Goal: Contribute content

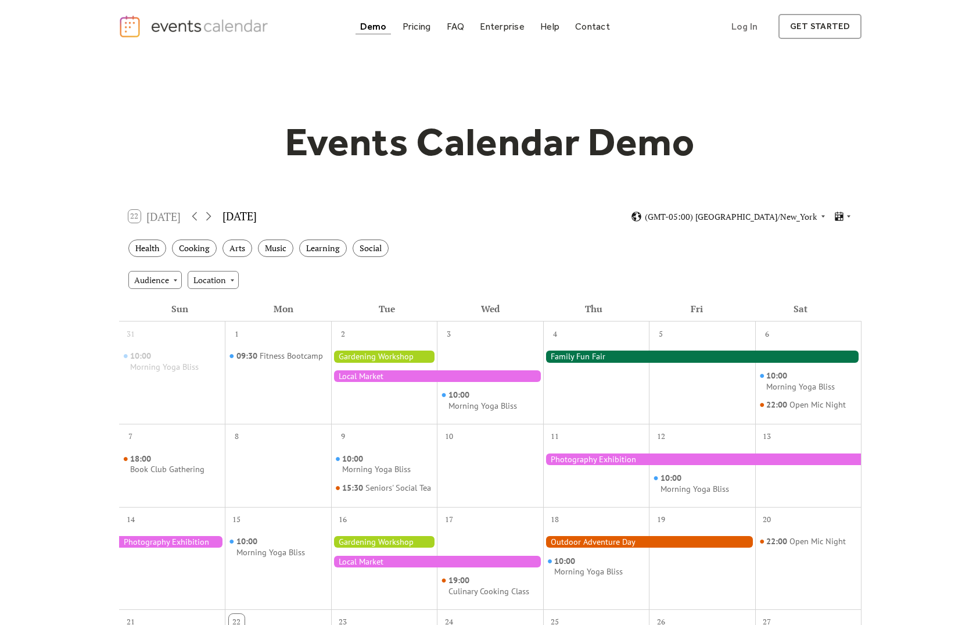
click at [580, 360] on div at bounding box center [702, 356] width 318 height 12
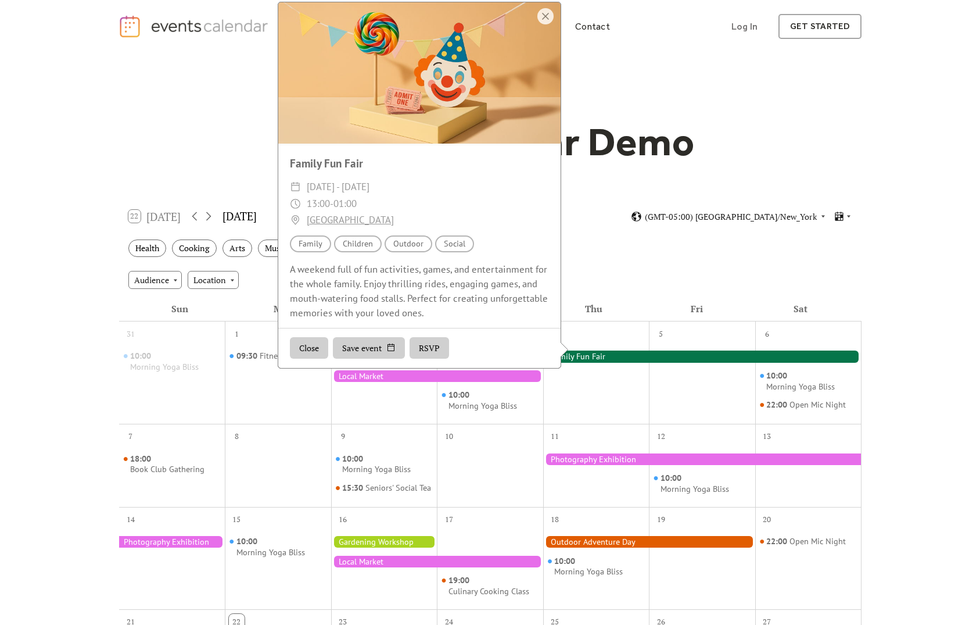
click at [698, 257] on div "Health Cooking Arts Music Learning Social" at bounding box center [490, 248] width 742 height 32
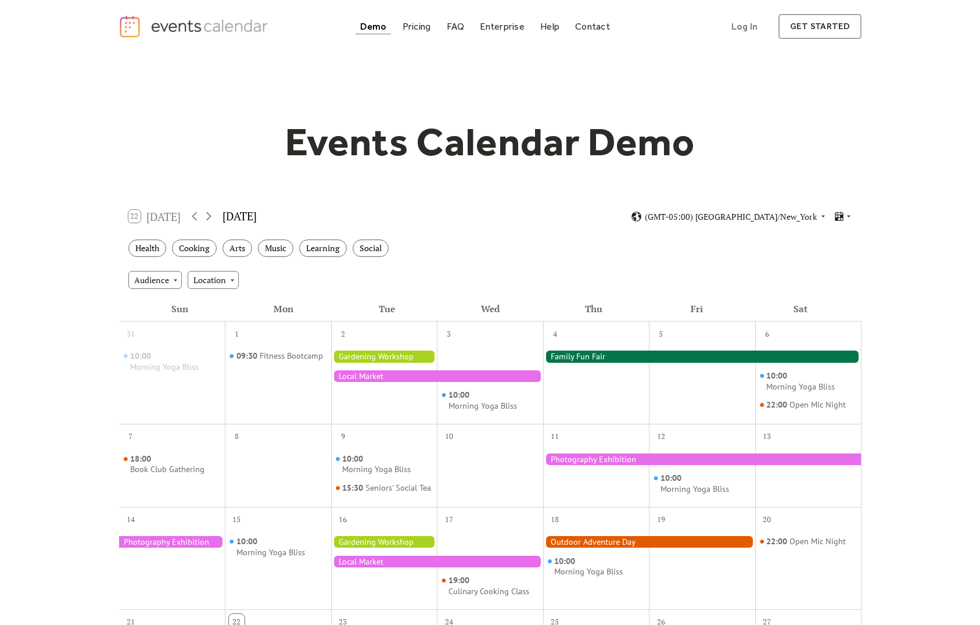
click at [625, 462] on div at bounding box center [702, 459] width 318 height 12
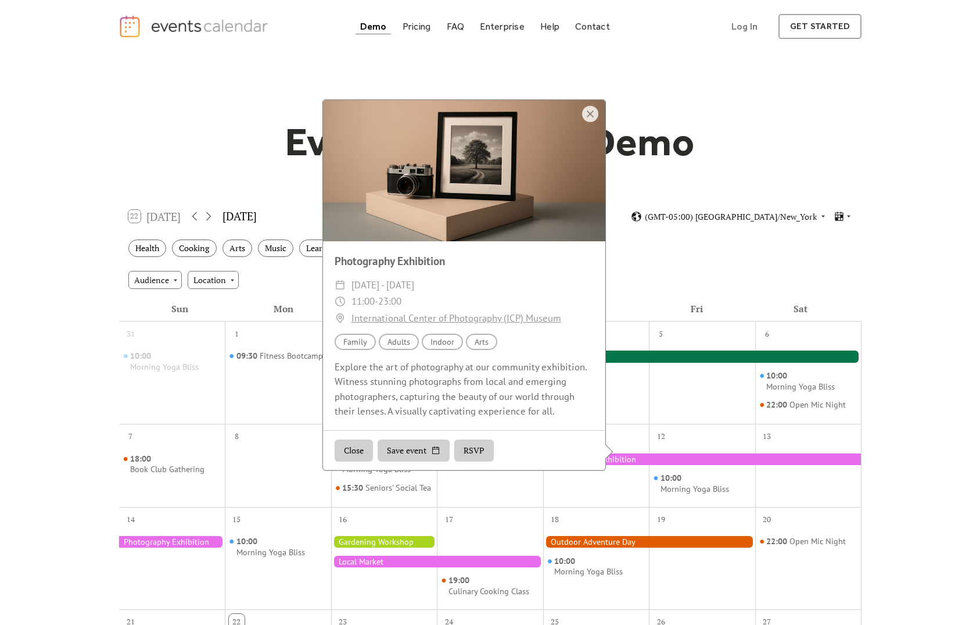
click at [625, 462] on div at bounding box center [702, 459] width 318 height 12
click at [378, 76] on div "Events Calendar Demo Loading the Events Calendar..." at bounding box center [491, 510] width 744 height 915
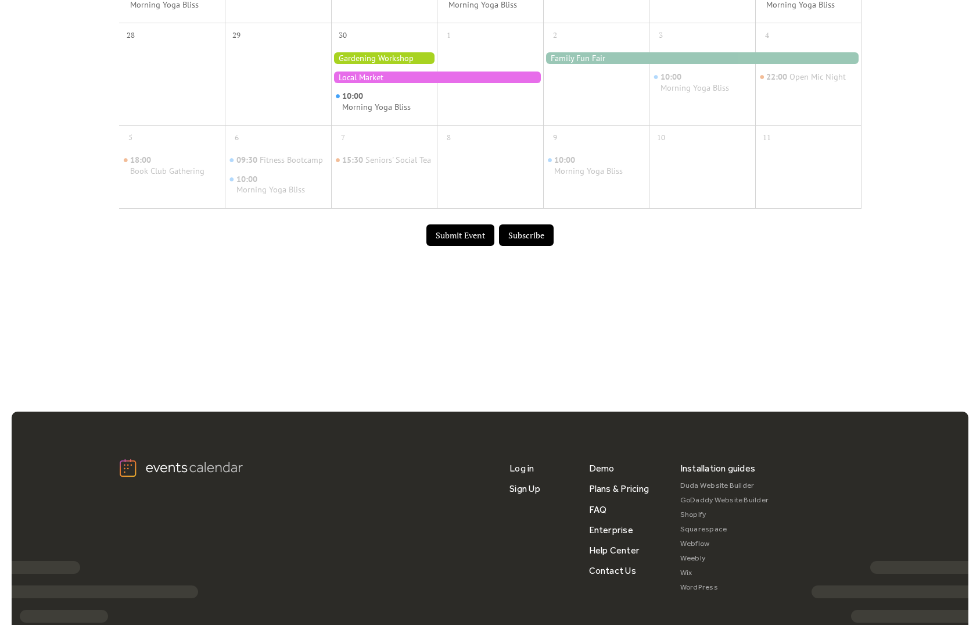
scroll to position [648, 0]
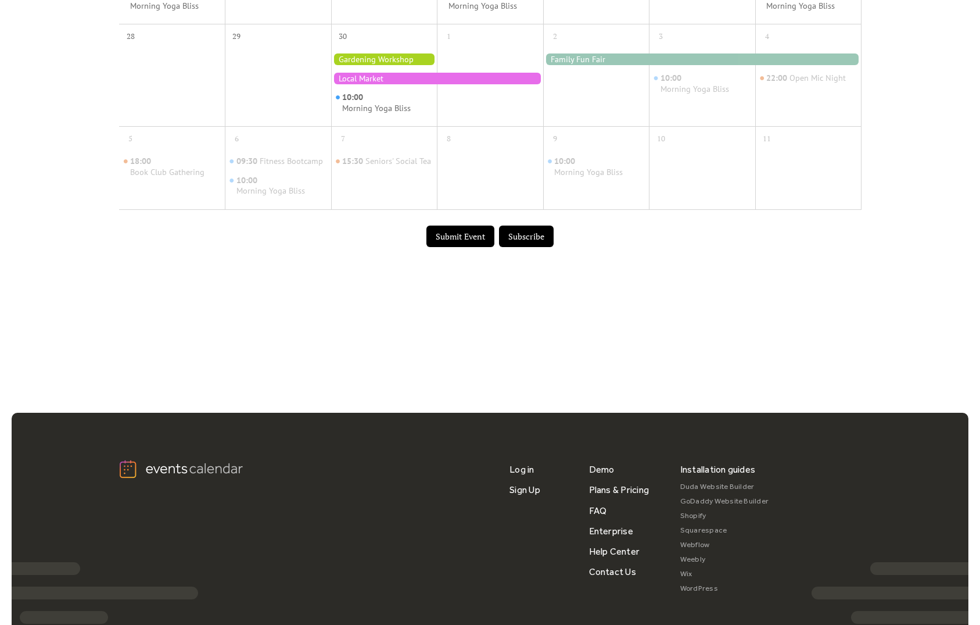
click at [470, 243] on button "Submit Event" at bounding box center [460, 236] width 68 height 22
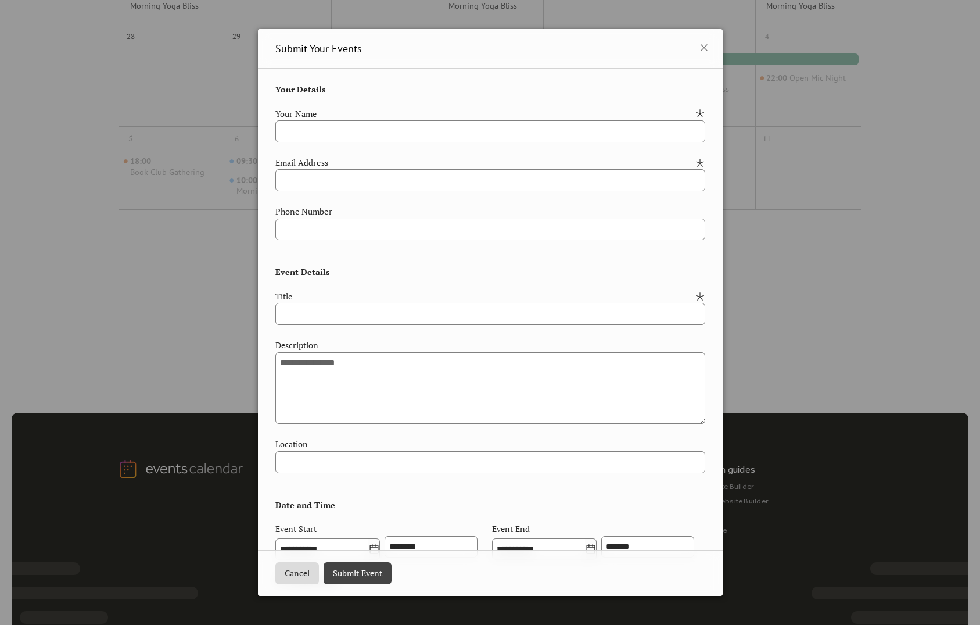
click at [773, 289] on div "**********" at bounding box center [490, 312] width 980 height 625
click at [288, 561] on div "Cancel [PERSON_NAME]" at bounding box center [490, 573] width 465 height 46
click at [290, 570] on button "Cancel" at bounding box center [297, 573] width 44 height 22
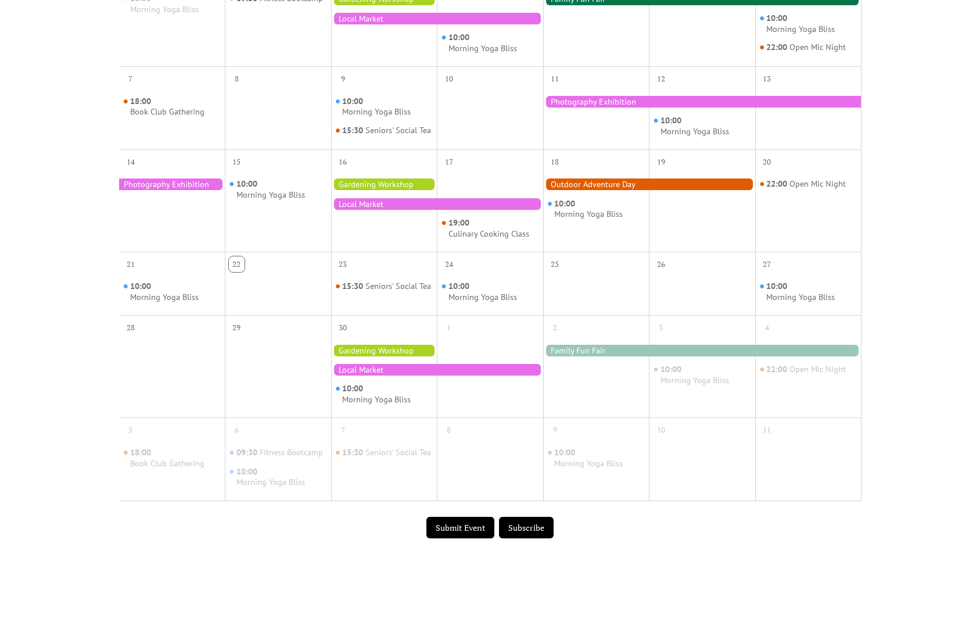
scroll to position [235, 0]
